Goal: Task Accomplishment & Management: Complete application form

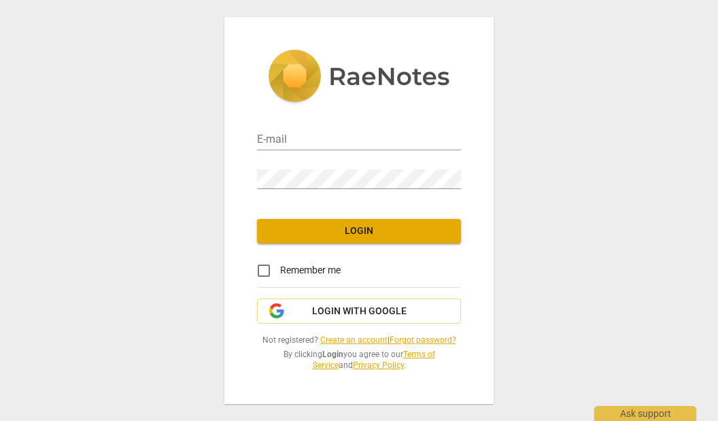
click at [354, 339] on link "Create an account" at bounding box center [353, 340] width 67 height 10
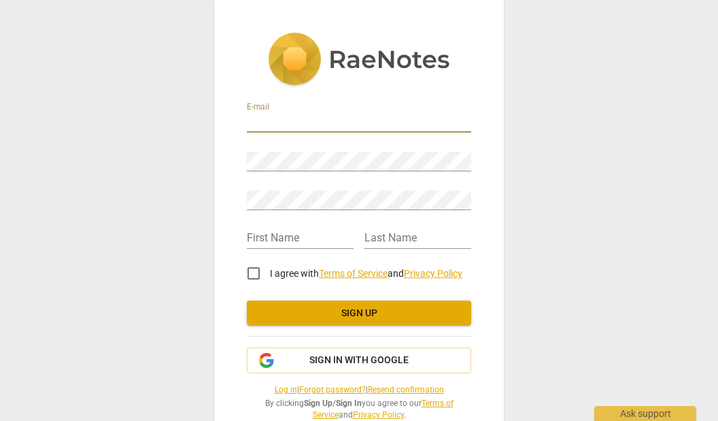
type input "raphaelglobal@comcast.net"
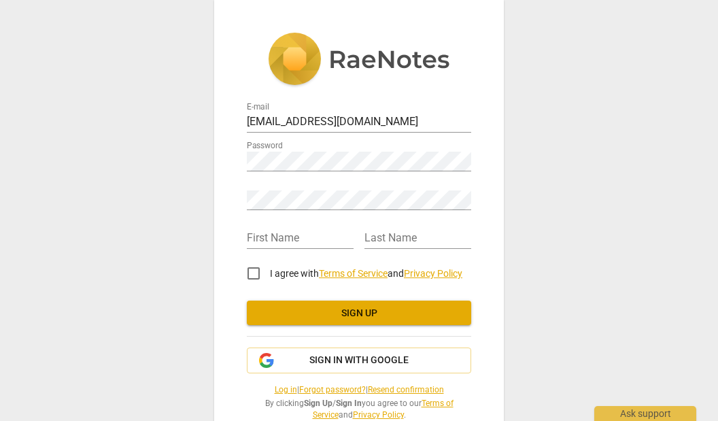
click at [384, 190] on div "Retype Password" at bounding box center [359, 194] width 224 height 31
click at [344, 237] on input "text" at bounding box center [300, 239] width 107 height 20
type input "Marty"
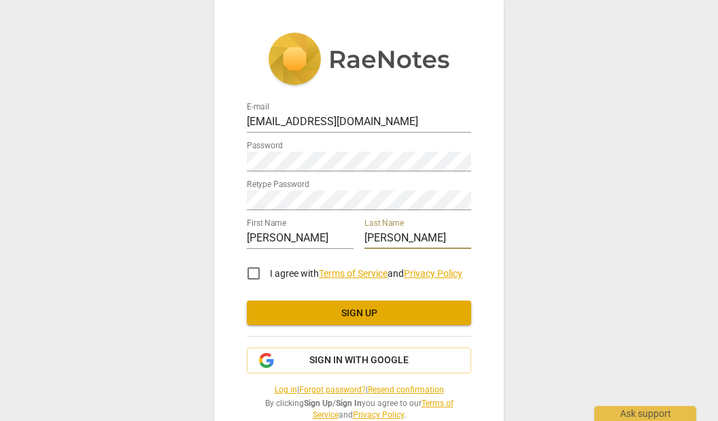
type input "Raphael"
click at [255, 273] on input "I agree with Terms of Service and Privacy Policy" at bounding box center [253, 273] width 33 height 33
checkbox input "true"
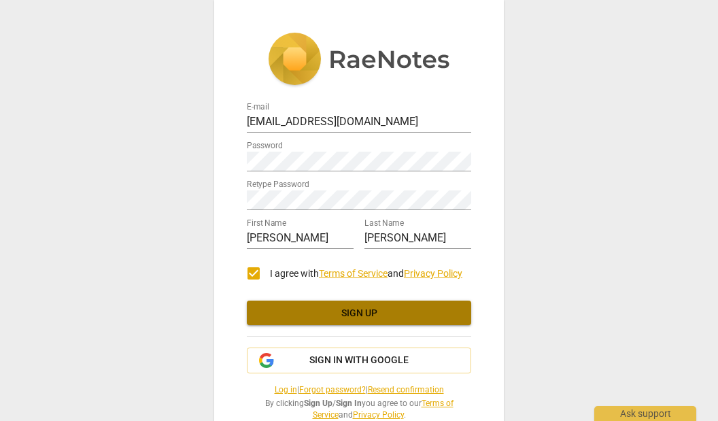
click at [305, 307] on span "Sign up" at bounding box center [359, 314] width 203 height 14
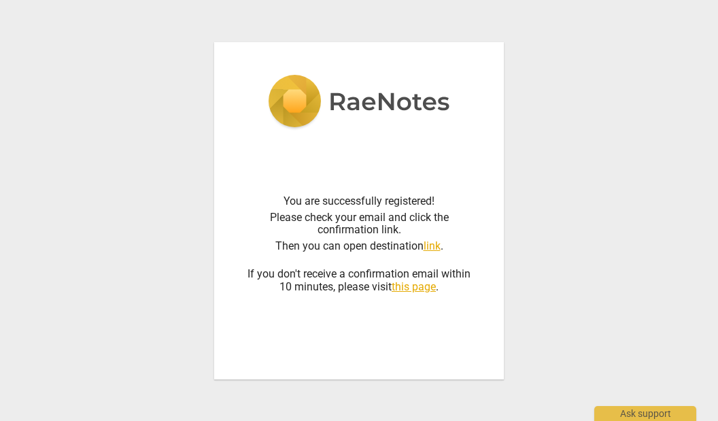
click at [470, 196] on div "You are successfully registered!" at bounding box center [359, 201] width 224 height 12
click at [433, 243] on link "link" at bounding box center [432, 245] width 17 height 13
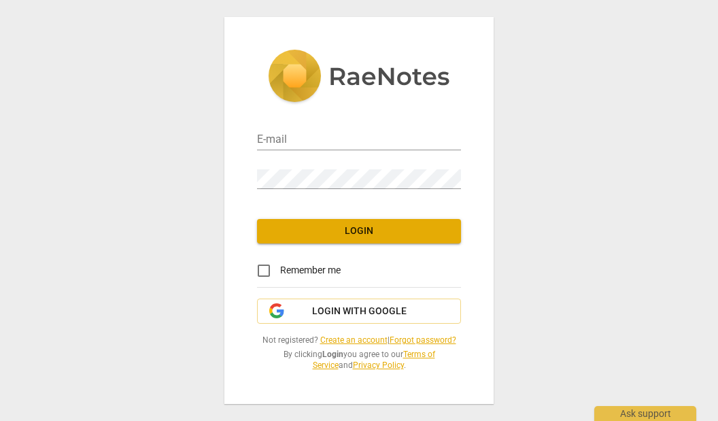
type input "raphaelglobal@comcast.net"
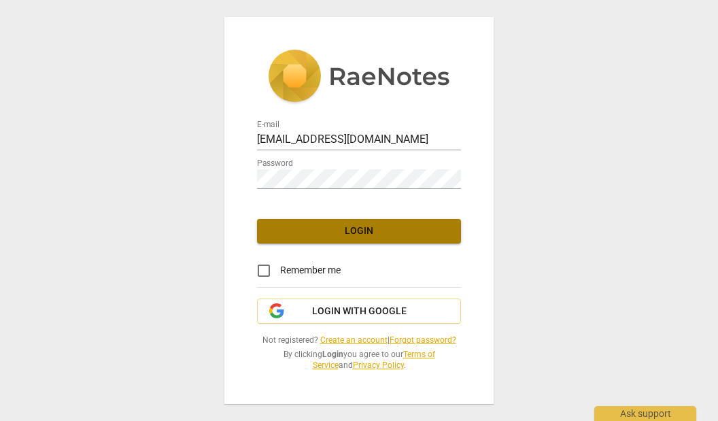
click at [338, 239] on button "Login" at bounding box center [359, 231] width 204 height 24
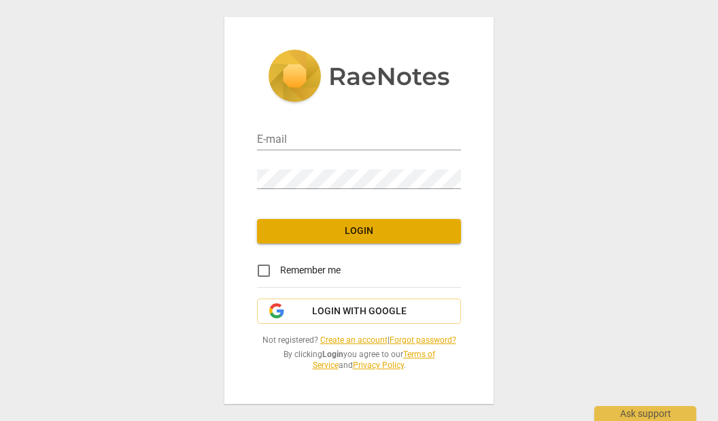
type input "raphaelglobal@comcast.net"
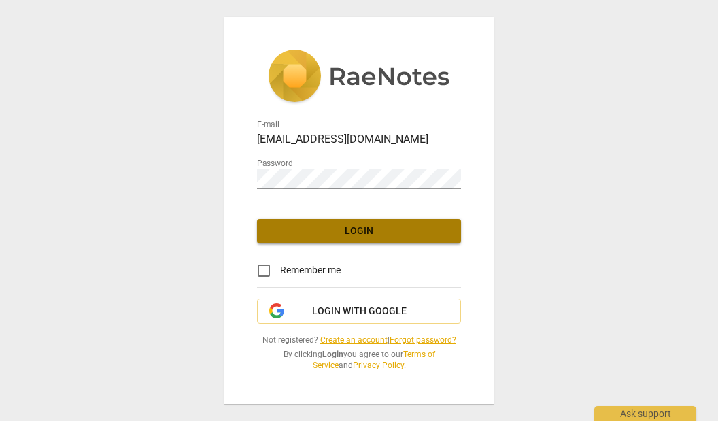
click at [321, 233] on span "Login" at bounding box center [359, 231] width 182 height 14
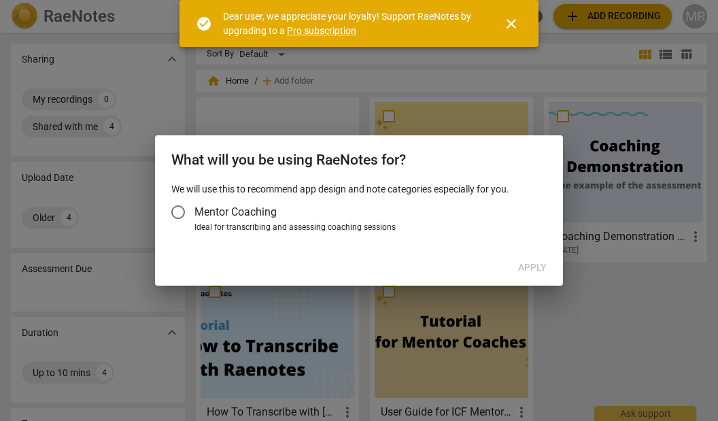
click at [177, 213] on input "Mentor Coaching" at bounding box center [178, 212] width 33 height 33
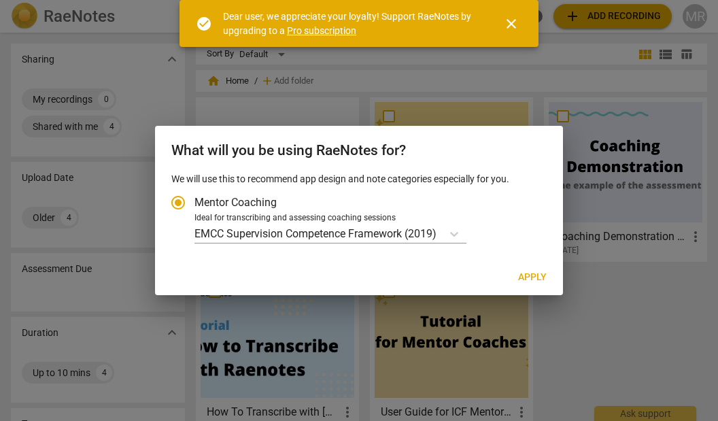
click at [518, 273] on span "Apply" at bounding box center [532, 278] width 29 height 14
radio input "false"
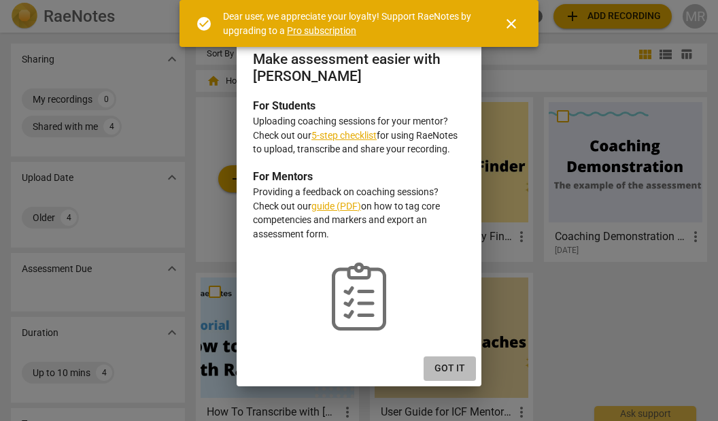
click at [440, 362] on span "Got it" at bounding box center [449, 369] width 31 height 14
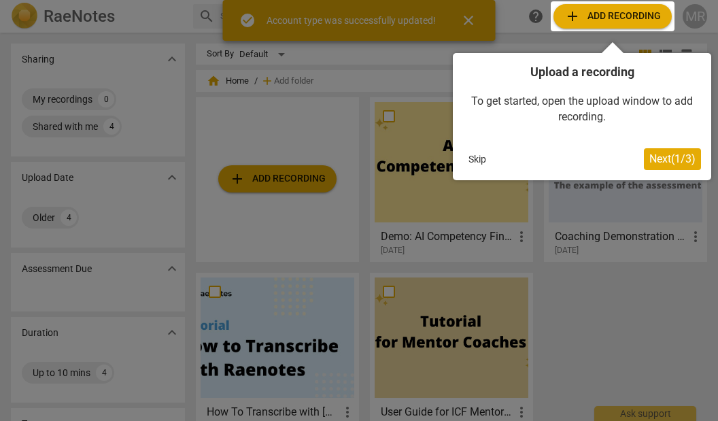
click at [658, 158] on span "Next ( 1 / 3 )" at bounding box center [672, 158] width 46 height 13
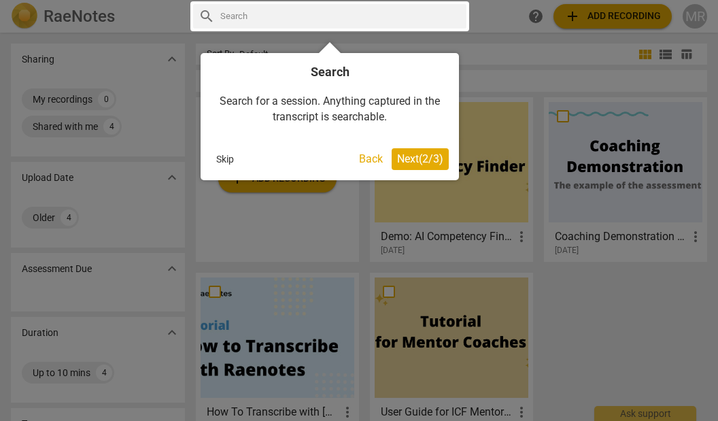
click at [214, 162] on button "Skip" at bounding box center [225, 159] width 29 height 20
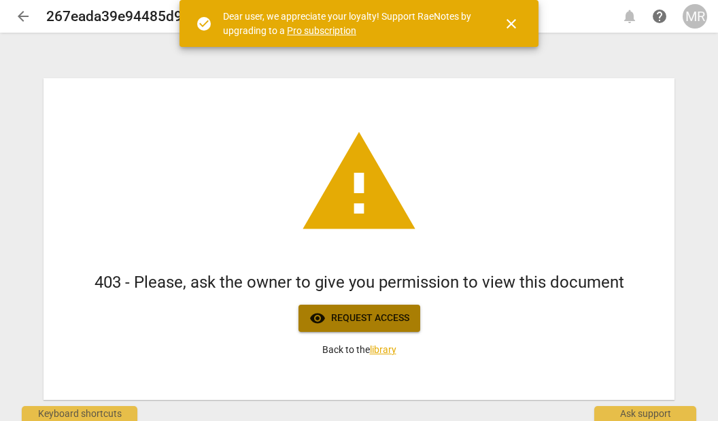
click at [352, 326] on button "visibility Request access" at bounding box center [359, 318] width 122 height 27
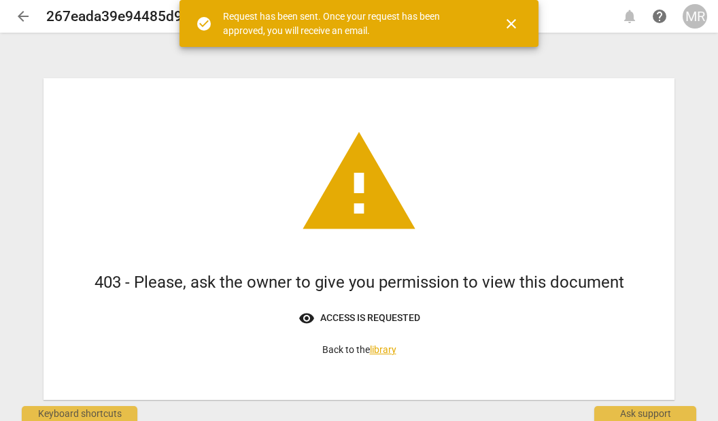
click at [358, 320] on span "visibility Access is requested" at bounding box center [359, 318] width 122 height 16
